Goal: Contribute content

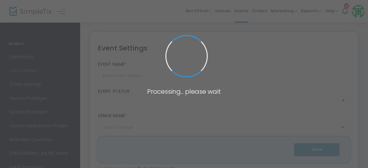
type input "[PERSON_NAME]'s Tea - Afternoon Seating ([DATE] - [DATE])"
type textarea "Expert interpreters tell of [PERSON_NAME] life on [GEOGRAPHIC_DATA], and of her…"
type input "15.000 %"
type input "Buy Tickets"
type input "[PERSON_NAME] Cottage"
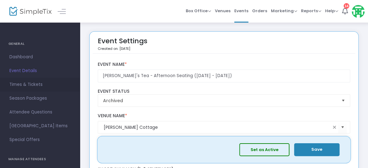
click at [46, 85] on span "Times & Tickets" at bounding box center [39, 85] width 61 height 8
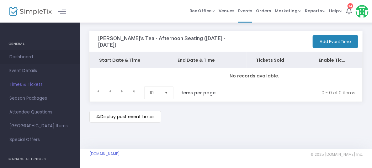
click at [21, 57] on span "Dashboard" at bounding box center [39, 57] width 61 height 8
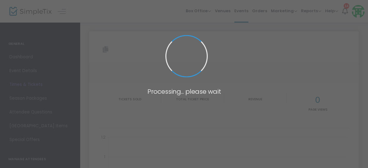
type input "[URL][DOMAIN_NAME]"
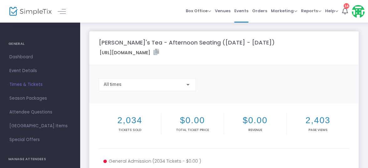
click at [240, 12] on span "Events" at bounding box center [241, 11] width 14 height 16
